Goal: Task Accomplishment & Management: Manage account settings

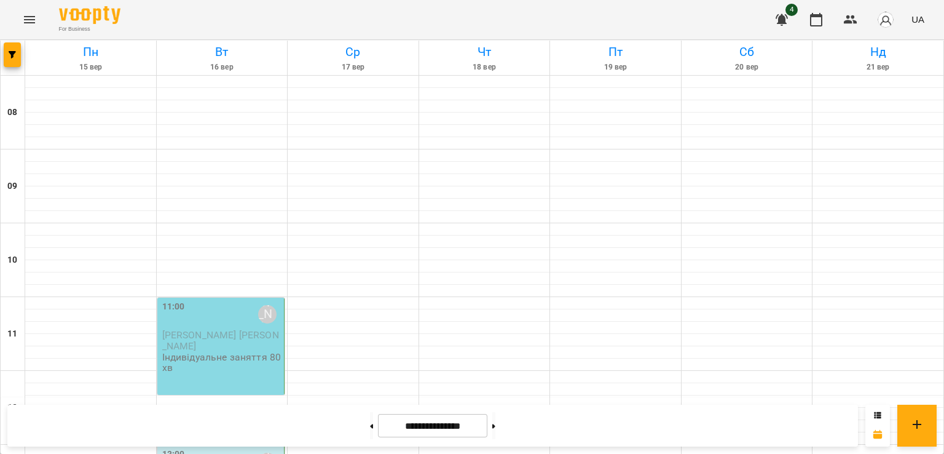
scroll to position [169, 0]
click at [236, 352] on p "Індивідуальне заняття 80хв" at bounding box center [222, 363] width 120 height 22
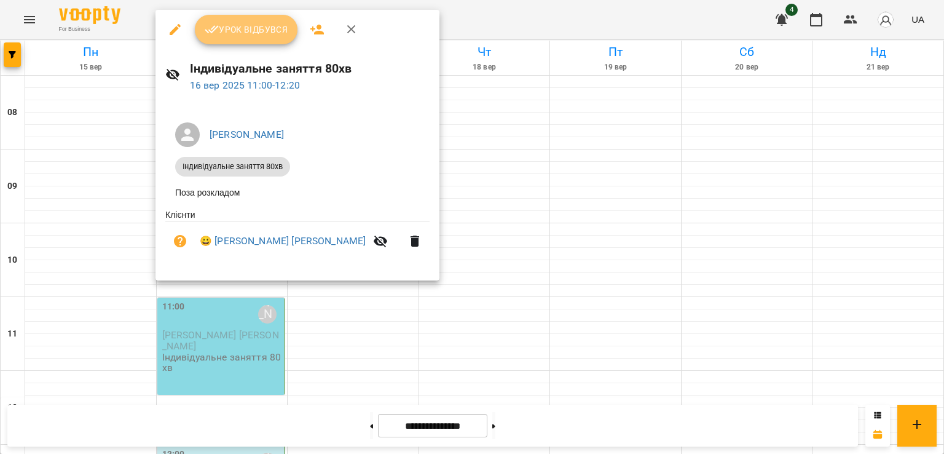
click at [265, 30] on span "Урок відбувся" at bounding box center [247, 29] width 84 height 15
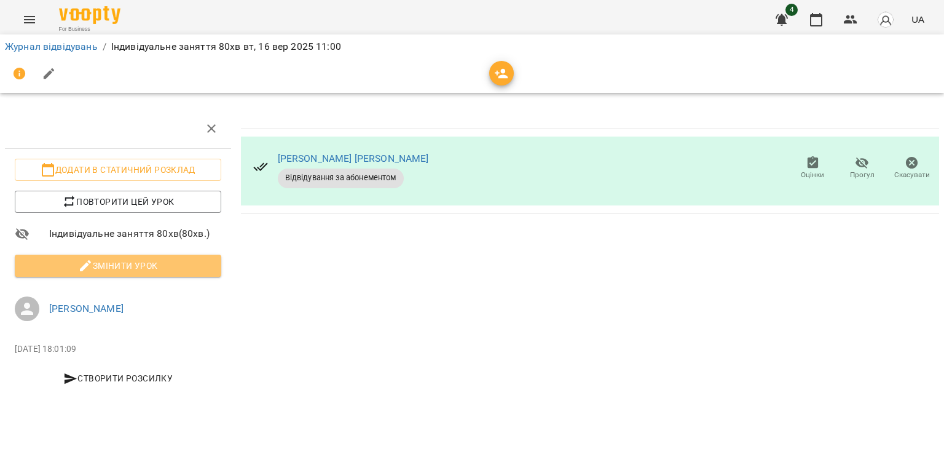
click at [171, 264] on span "Змінити урок" at bounding box center [118, 265] width 187 height 15
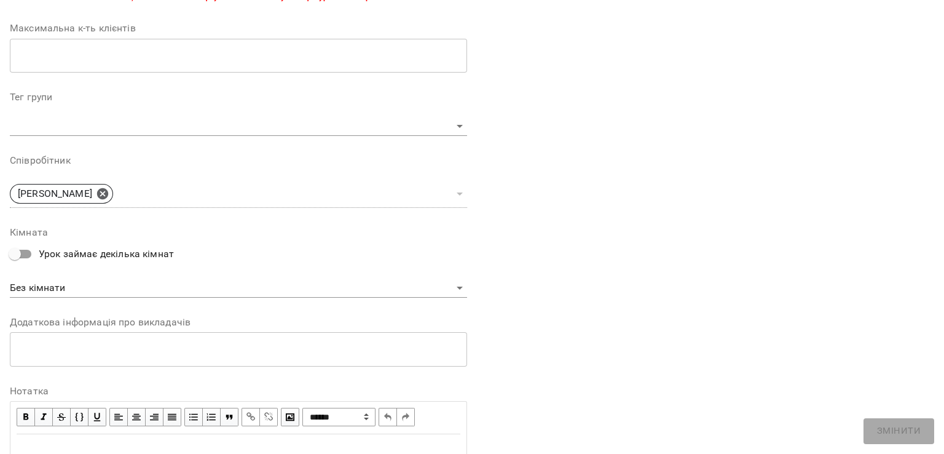
scroll to position [364, 0]
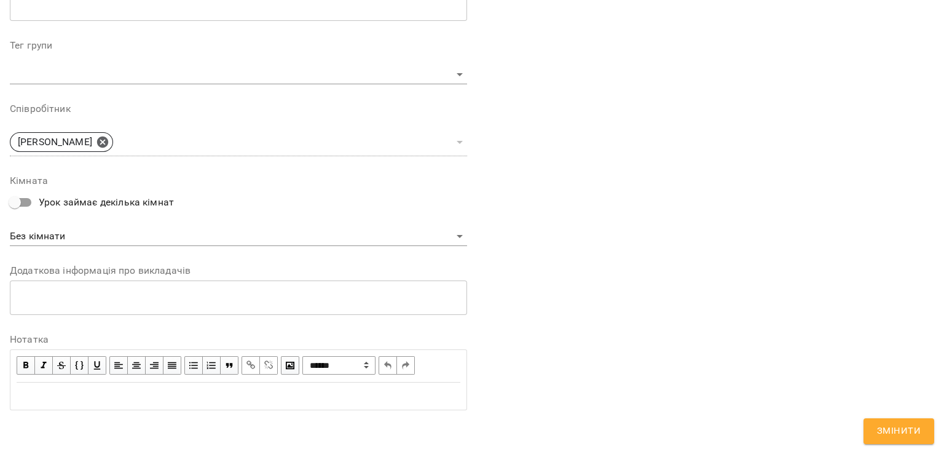
click at [118, 400] on div "Edit text" at bounding box center [239, 395] width 444 height 15
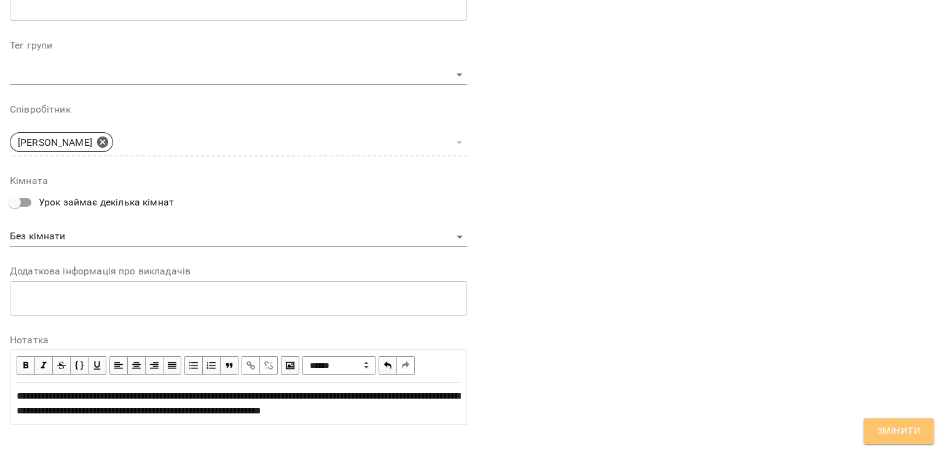
click at [884, 435] on span "Змінити" at bounding box center [899, 431] width 44 height 16
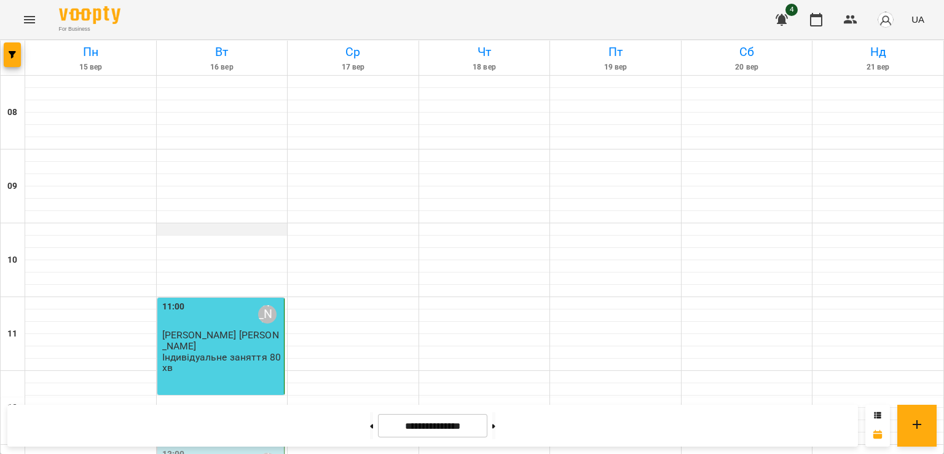
scroll to position [553, 0]
